Goal: Information Seeking & Learning: Learn about a topic

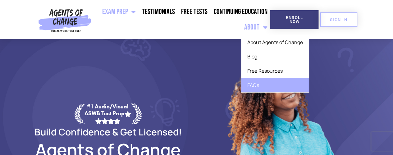
click at [260, 82] on link "FAQs" at bounding box center [275, 85] width 68 height 14
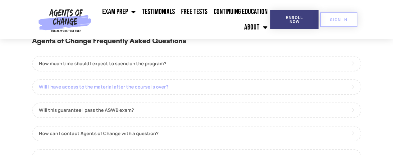
scroll to position [33, 0]
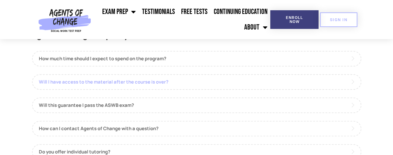
click at [207, 83] on link "Will I have access to the material after the course is over?" at bounding box center [196, 82] width 329 height 16
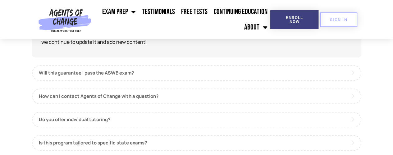
scroll to position [111, 0]
click at [191, 77] on link "Will this guarantee I pass the ASWB exam?" at bounding box center [196, 73] width 329 height 16
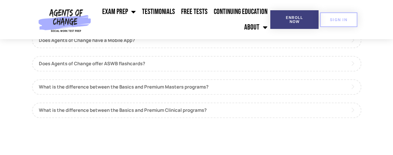
scroll to position [317, 0]
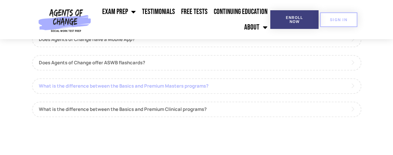
click at [158, 93] on link "What is the difference between the Basics and Premium Masters programs?" at bounding box center [196, 86] width 329 height 16
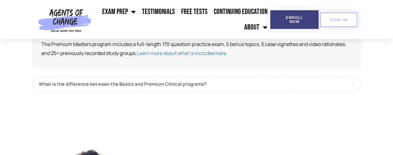
scroll to position [333, 0]
click at [154, 51] on link "Learn more about what is included here." at bounding box center [182, 52] width 91 height 7
